Goal: Use online tool/utility: Use online tool/utility

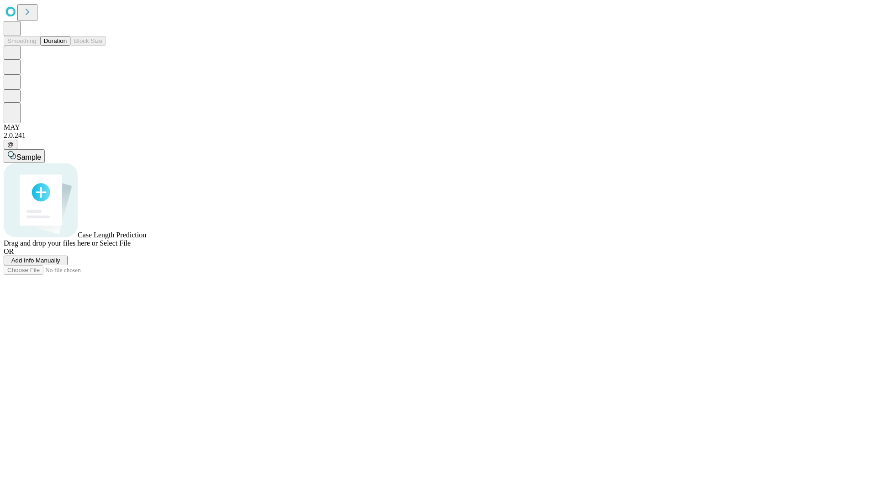
click at [67, 46] on button "Duration" at bounding box center [55, 41] width 30 height 10
click at [41, 154] on span "Sample" at bounding box center [28, 158] width 25 height 8
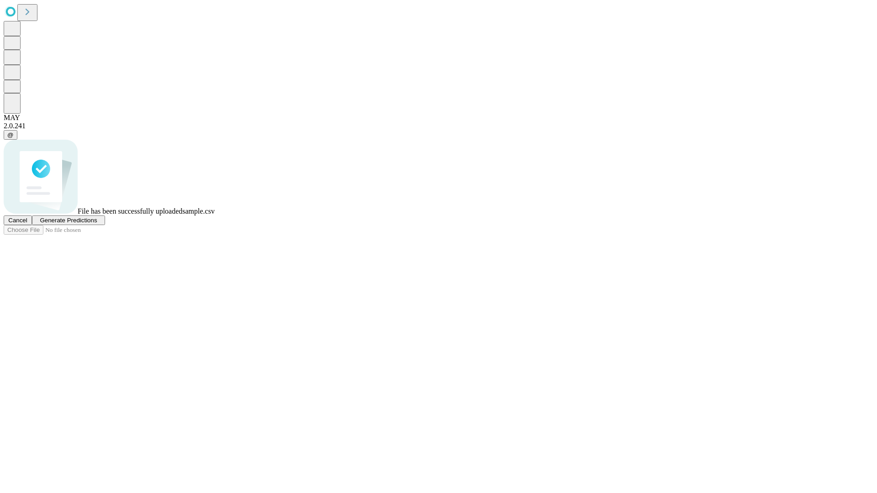
click at [97, 224] on span "Generate Predictions" at bounding box center [68, 220] width 57 height 7
